Goal: Transaction & Acquisition: Purchase product/service

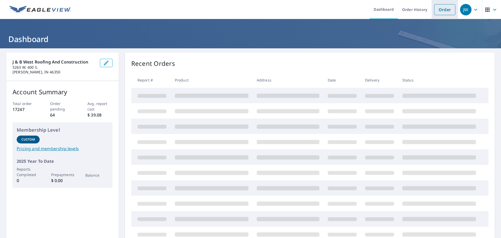
click at [439, 11] on link "Order" at bounding box center [444, 9] width 21 height 11
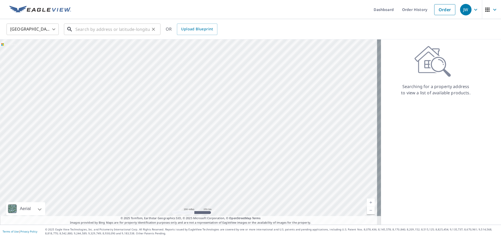
click at [76, 28] on input "text" at bounding box center [112, 29] width 74 height 15
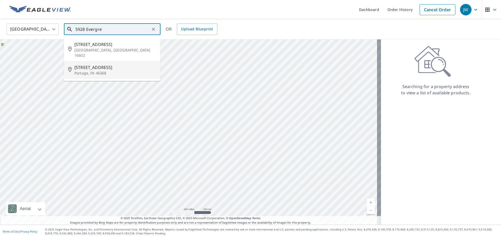
click at [98, 64] on span "[STREET_ADDRESS]" at bounding box center [115, 67] width 82 height 6
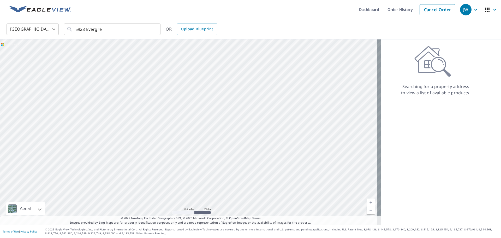
type input "[STREET_ADDRESS]"
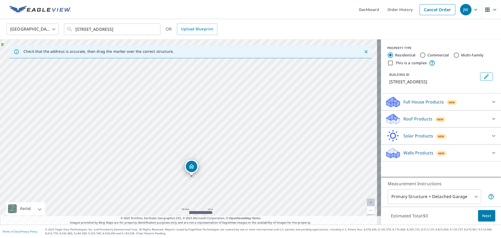
drag, startPoint x: 190, startPoint y: 108, endPoint x: 193, endPoint y: 152, distance: 44.7
click at [193, 152] on div "[STREET_ADDRESS]" at bounding box center [190, 131] width 381 height 185
click at [422, 122] on p "Roof Products" at bounding box center [417, 119] width 29 height 6
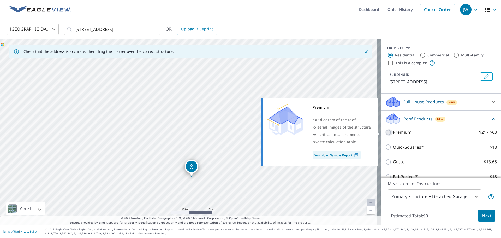
click at [386, 133] on input "Premium $21 - $63" at bounding box center [389, 132] width 8 height 6
checkbox input "true"
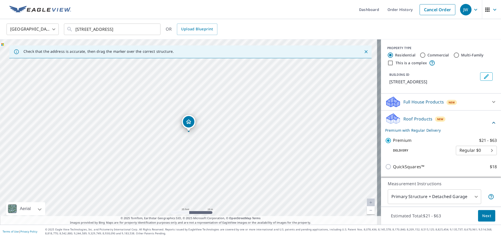
click at [484, 215] on span "Next" at bounding box center [486, 215] width 9 height 7
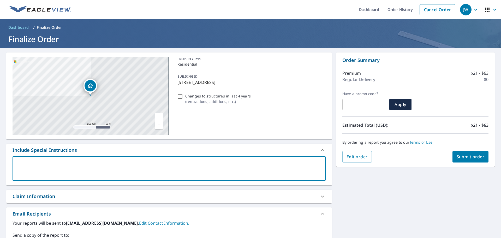
click at [52, 169] on textarea at bounding box center [169, 168] width 306 height 15
type textarea "l"
type textarea "x"
type textarea "la"
type textarea "x"
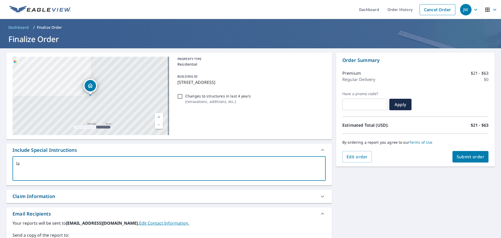
type textarea "lan"
type textarea "x"
type textarea "[PERSON_NAME]"
type textarea "x"
type textarea "lan"
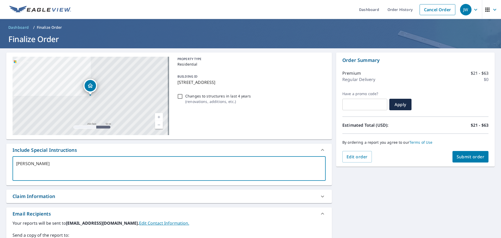
type textarea "x"
type textarea "la"
type textarea "x"
type textarea "l"
type textarea "x"
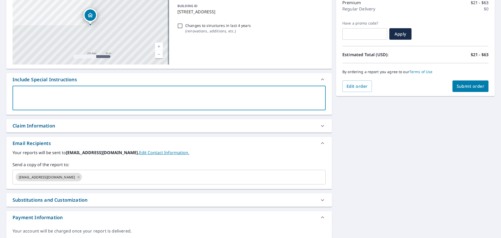
scroll to position [88, 0]
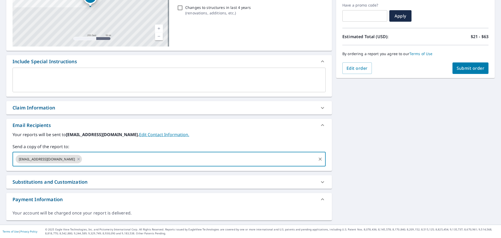
click at [84, 162] on input "text" at bounding box center [199, 159] width 233 height 10
type input "[PERSON_NAME][EMAIL_ADDRESS][DOMAIN_NAME]"
click at [469, 66] on span "Submit order" at bounding box center [471, 68] width 28 height 6
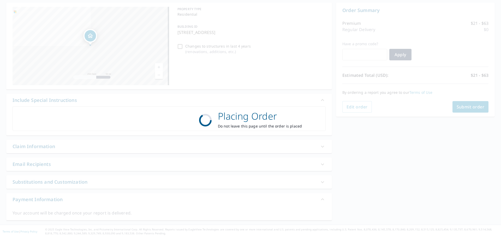
scroll to position [50, 0]
